Goal: Obtain resource: Download file/media

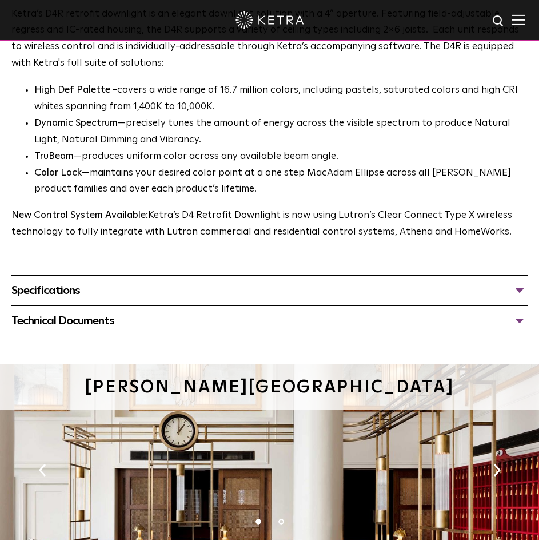
scroll to position [744, 0]
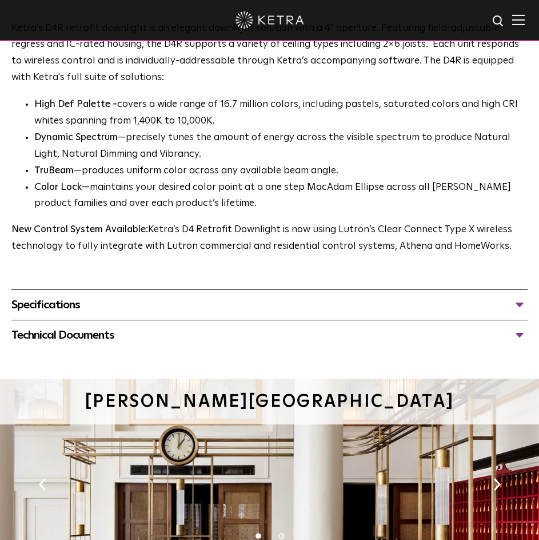
click at [69, 332] on div "Technical Documents" at bounding box center [269, 335] width 517 height 18
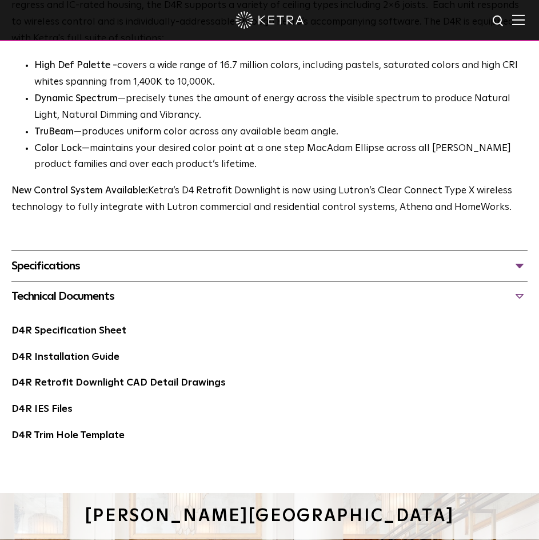
scroll to position [801, 0]
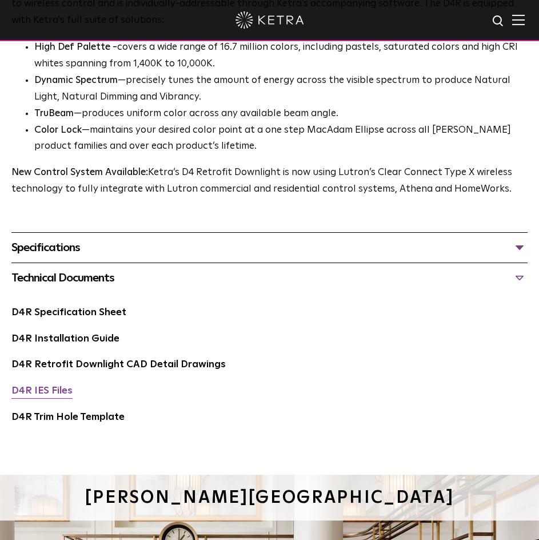
click at [49, 386] on link "D4R IES Files" at bounding box center [41, 391] width 61 height 10
click at [86, 315] on link "D4R Specification Sheet" at bounding box center [68, 313] width 115 height 10
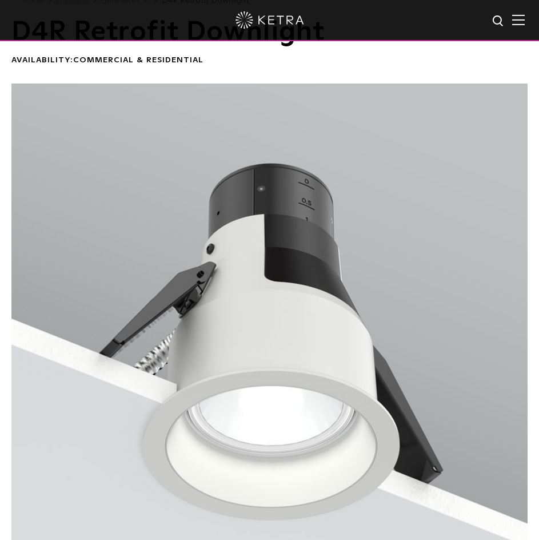
scroll to position [0, 0]
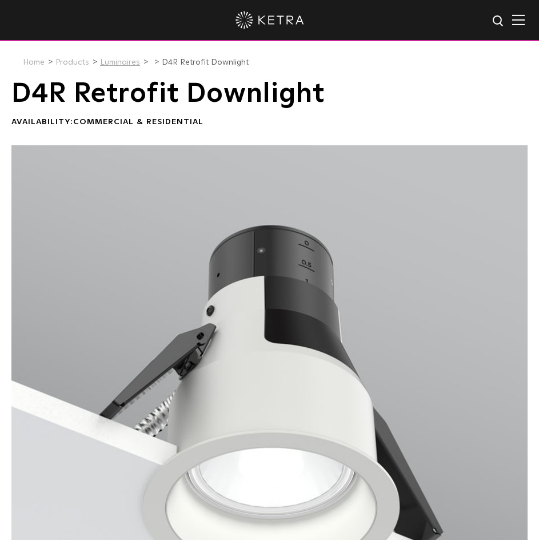
click at [131, 62] on link "Luminaires" at bounding box center [120, 62] width 40 height 8
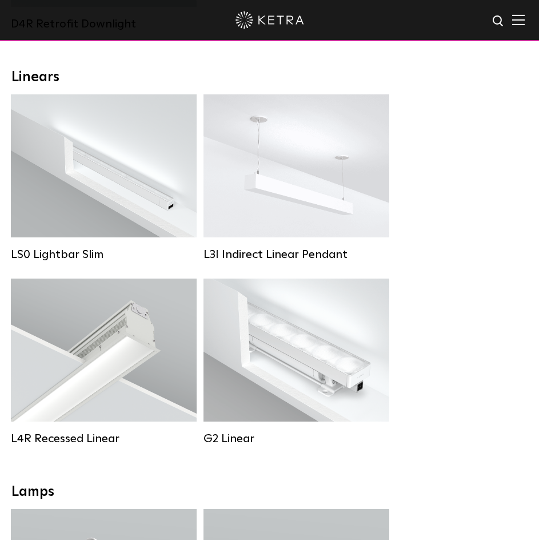
scroll to position [572, 0]
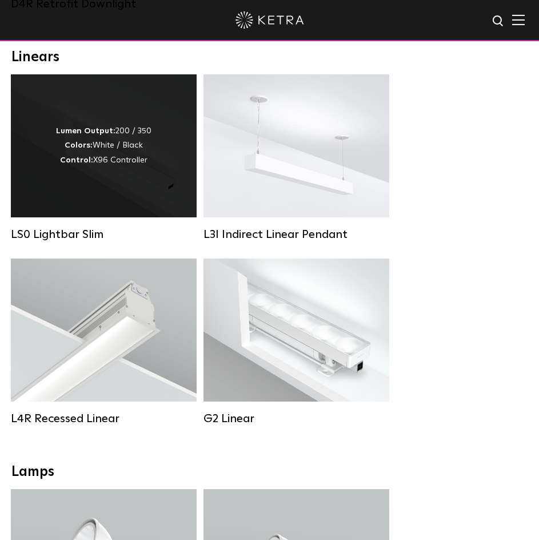
click at [146, 210] on div "Lumen Output: 200 / 350 Colors: White / Black Control: X96 Controller" at bounding box center [104, 145] width 186 height 143
